Goal: Information Seeking & Learning: Learn about a topic

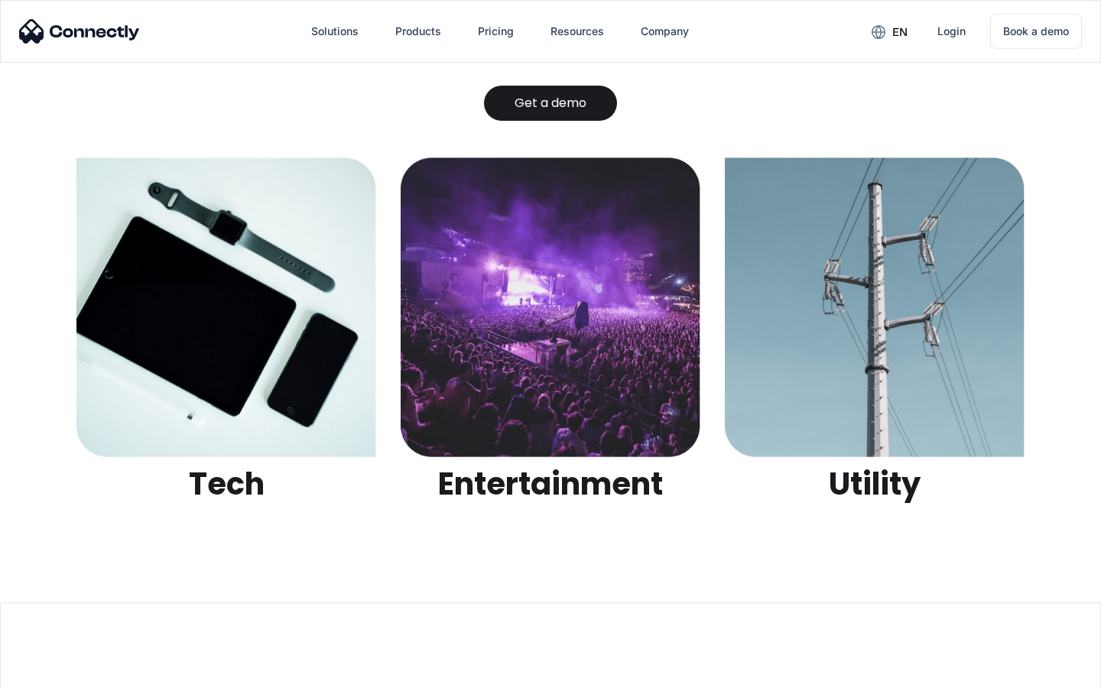
scroll to position [4825, 0]
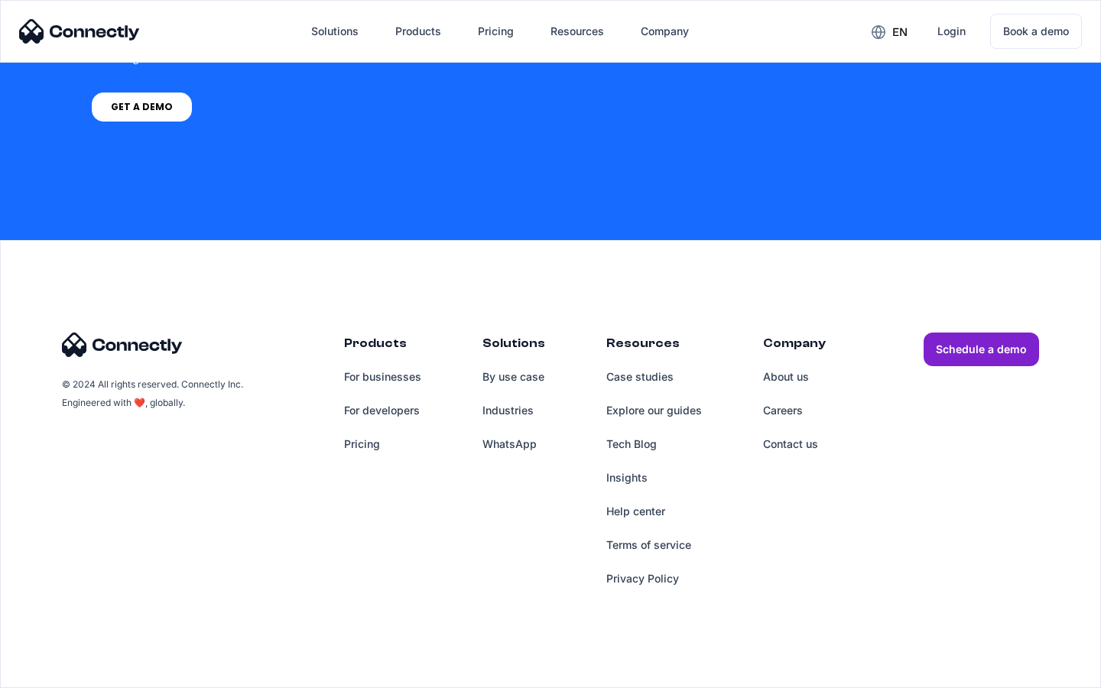
scroll to position [1159, 0]
